Goal: Information Seeking & Learning: Check status

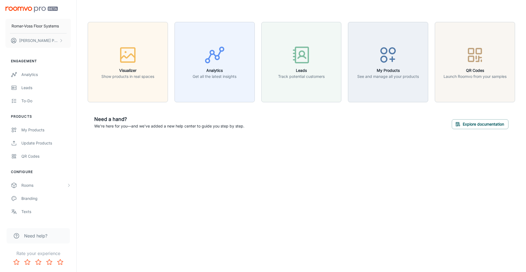
click at [264, 203] on div "Romar-Voss Floor Systems [PERSON_NAME] Engagement Analytics Leads To-do Product…" at bounding box center [263, 136] width 526 height 272
click at [42, 130] on div "My Products" at bounding box center [46, 130] width 50 height 6
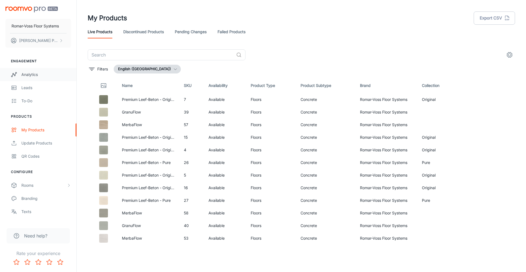
click at [27, 77] on div "Analytics" at bounding box center [46, 74] width 50 height 6
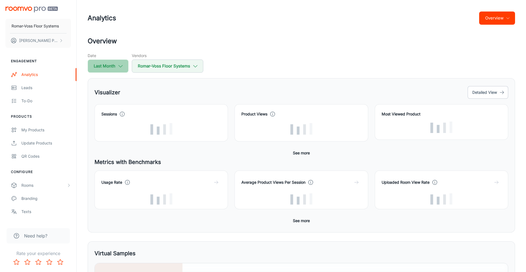
click at [117, 67] on button "Last Month" at bounding box center [108, 65] width 41 height 13
select select "7"
select select "2025"
select select "7"
select select "2025"
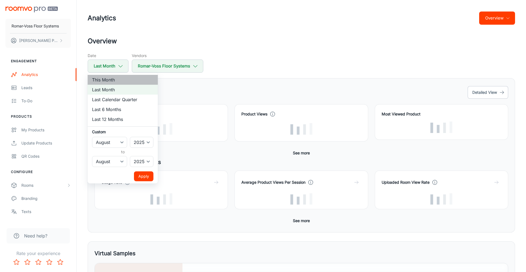
click at [117, 81] on li "This Month" at bounding box center [123, 80] width 70 height 10
select select "8"
click at [142, 179] on button "Apply" at bounding box center [143, 176] width 19 height 10
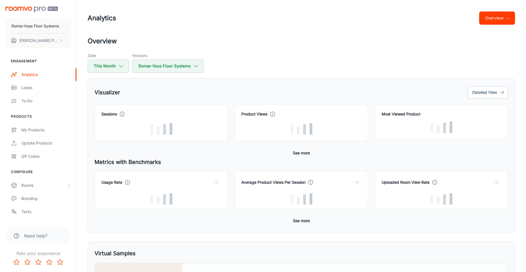
click at [35, 7] on img "scrollable content" at bounding box center [31, 10] width 52 height 6
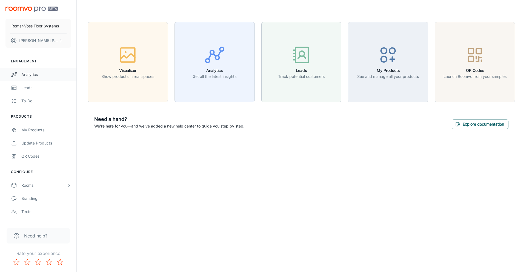
click at [28, 71] on link "Analytics" at bounding box center [38, 74] width 76 height 13
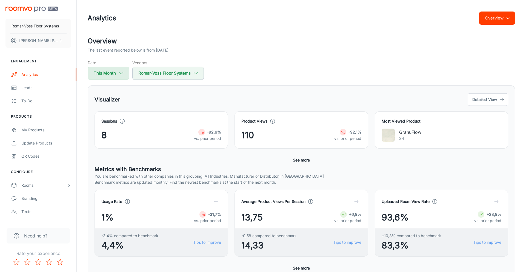
click at [101, 75] on button "This Month" at bounding box center [108, 73] width 41 height 13
select select "8"
select select "2025"
select select "8"
select select "2025"
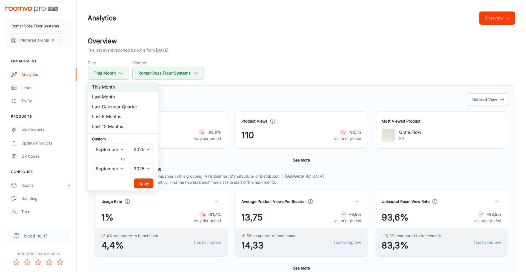
click at [106, 99] on li "Last Month" at bounding box center [123, 97] width 70 height 10
select select "7"
click at [146, 185] on button "Apply" at bounding box center [143, 183] width 19 height 10
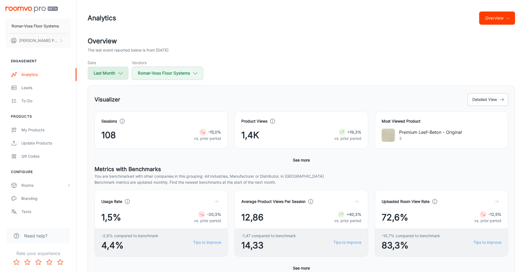
click at [108, 78] on button "Last Month" at bounding box center [108, 73] width 41 height 13
select select "7"
select select "2025"
select select "7"
select select "2025"
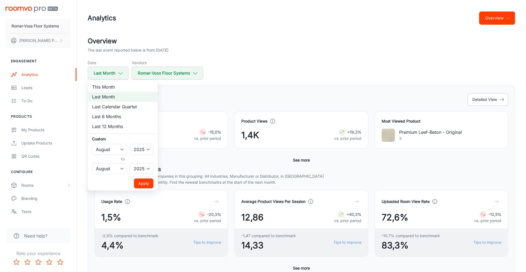
click at [117, 106] on li "Last Calendar Quarter" at bounding box center [123, 107] width 70 height 10
select select "3"
select select "5"
drag, startPoint x: 127, startPoint y: 190, endPoint x: 135, endPoint y: 188, distance: 7.9
click at [129, 189] on ul "This Month Last Month Last Calendar Quarter Last 6 Months Last 12 Months Custom…" at bounding box center [123, 135] width 70 height 111
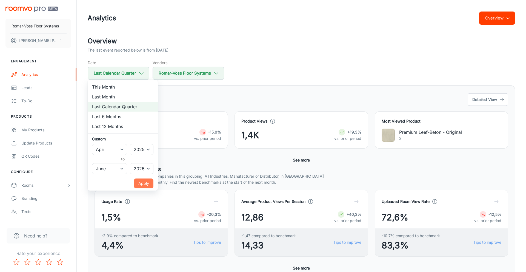
click at [139, 187] on button "Apply" at bounding box center [143, 183] width 19 height 10
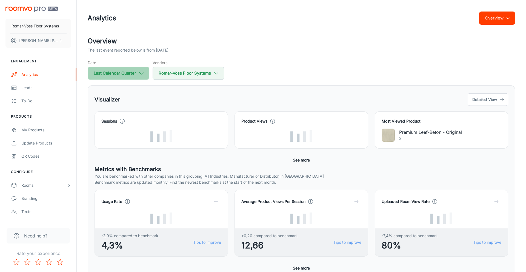
click at [121, 73] on button "Last Calendar Quarter" at bounding box center [119, 73] width 62 height 13
select select "3"
select select "2025"
select select "5"
select select "2025"
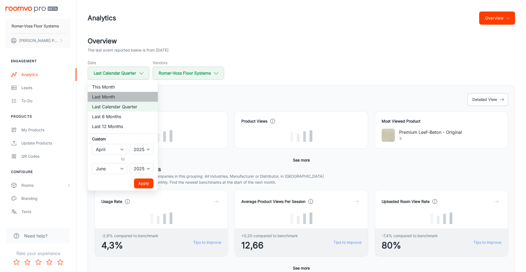
click at [113, 96] on li "Last Month" at bounding box center [123, 97] width 70 height 10
select select "7"
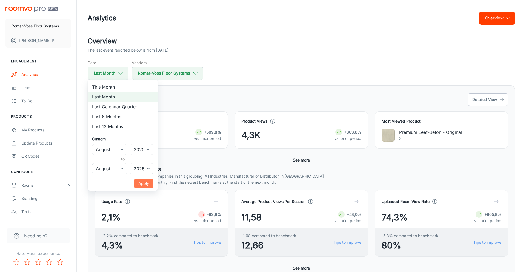
click at [148, 182] on button "Apply" at bounding box center [143, 183] width 19 height 10
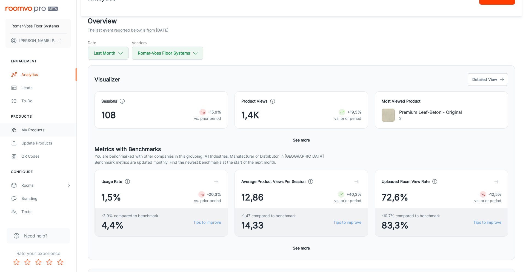
scroll to position [21, 0]
